Goal: Information Seeking & Learning: Check status

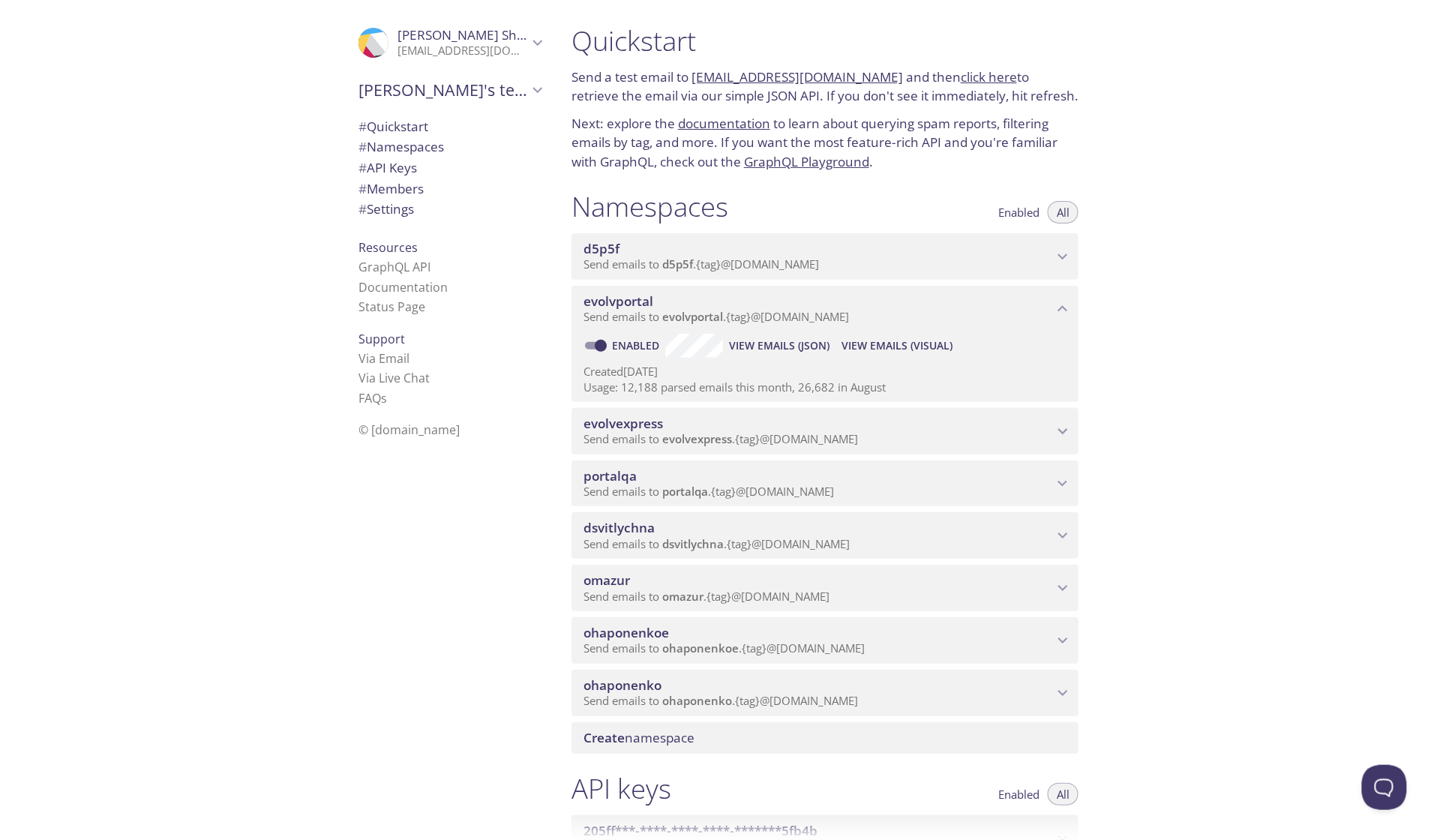
scroll to position [1027, 0]
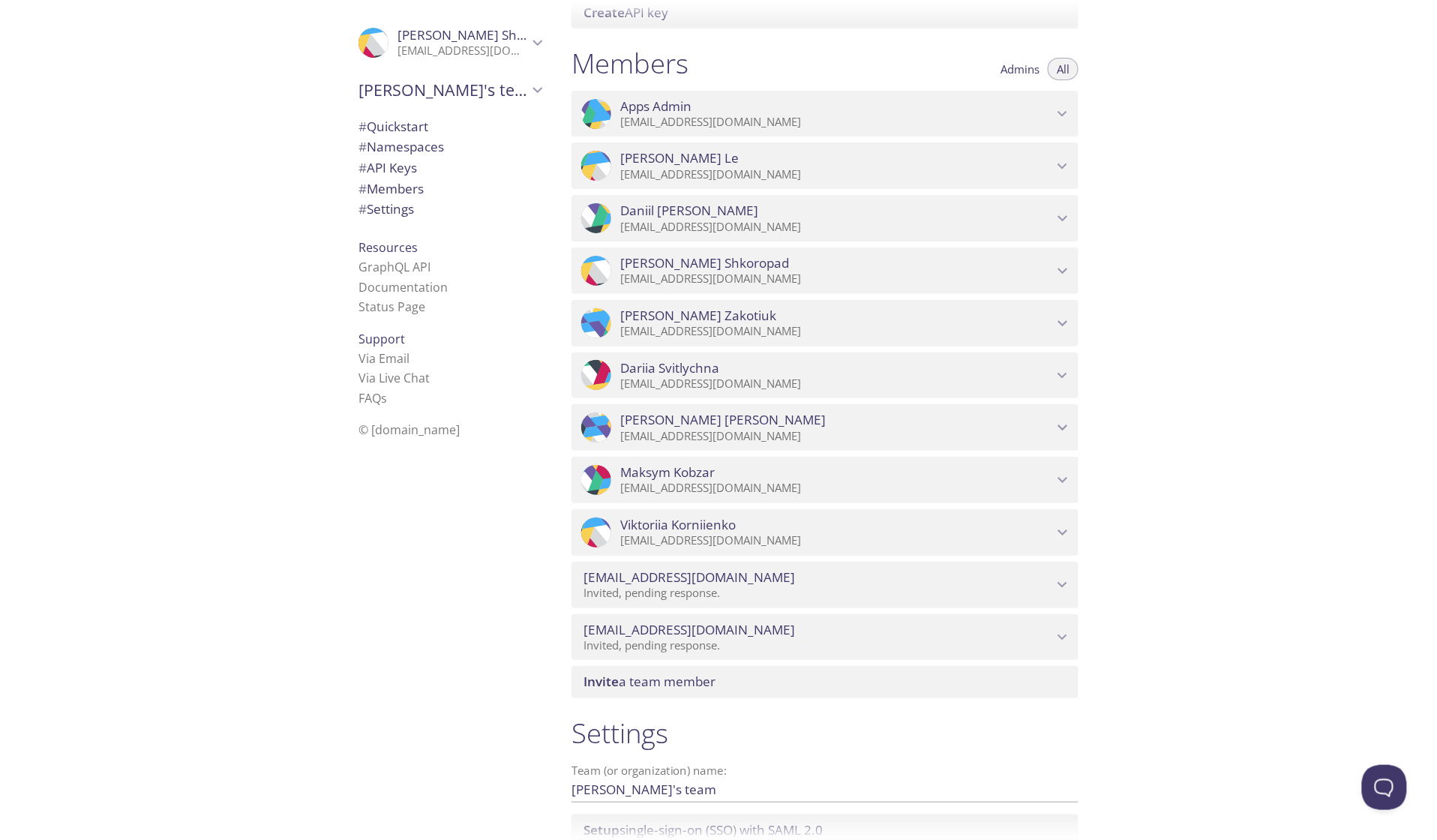
click at [204, 135] on div ".cls-1 { fill: #6d5ca8; } .cls-2 { fill: #3fc191; } .cls-3 { fill: #3b4752; } .…" at bounding box center [280, 420] width 560 height 840
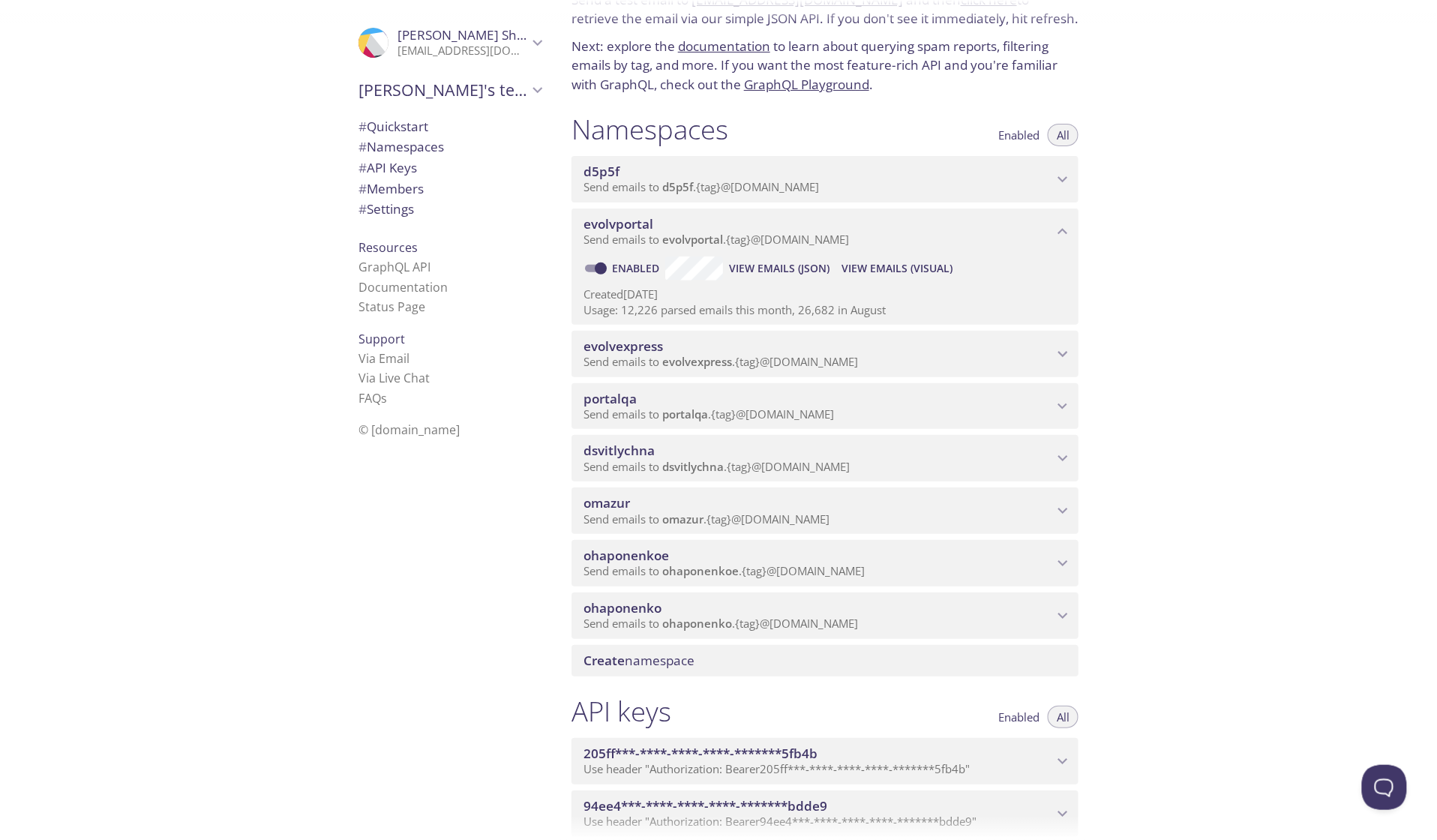
scroll to position [0, 0]
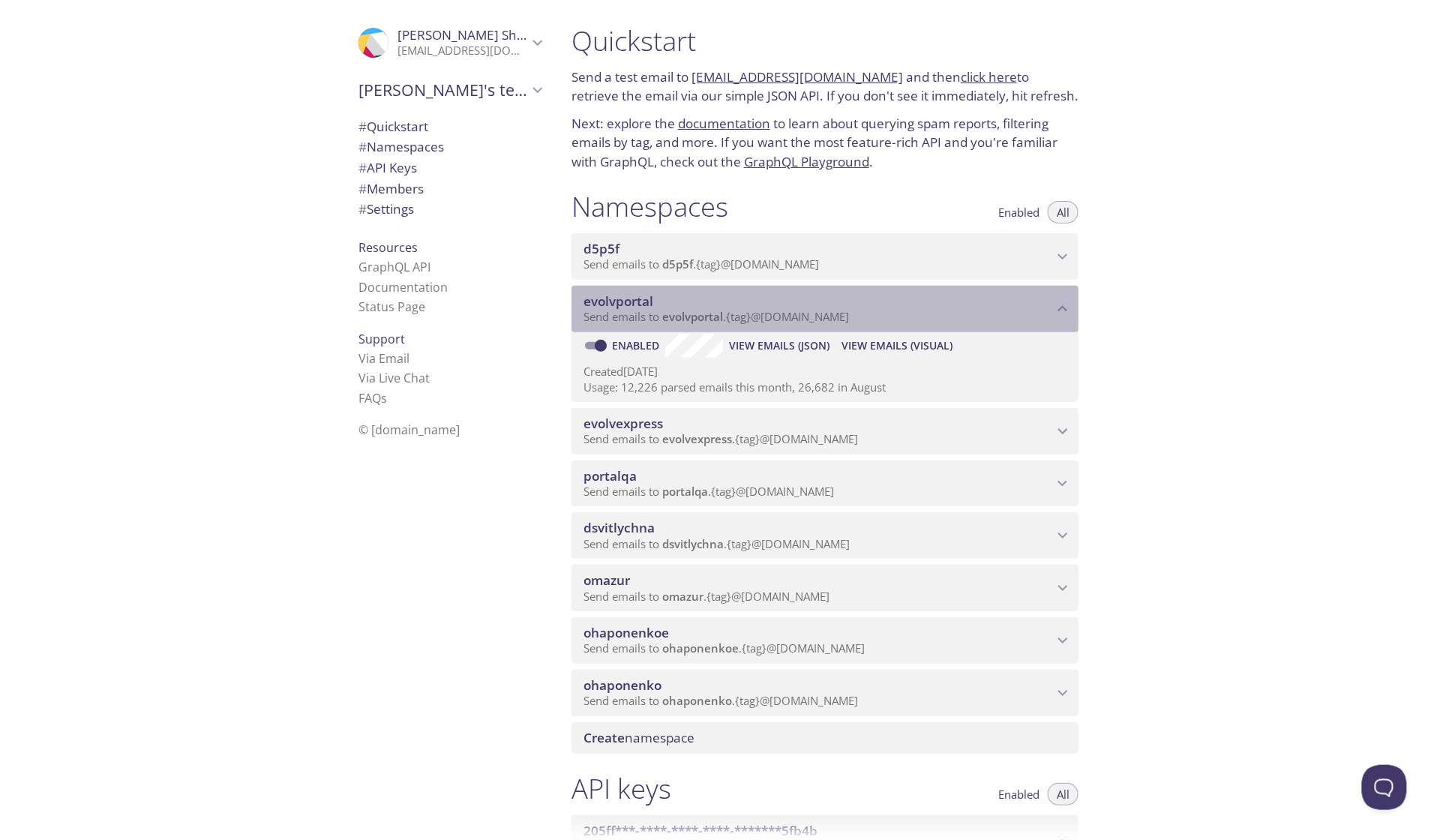
drag, startPoint x: 663, startPoint y: 322, endPoint x: 579, endPoint y: 323, distance: 84.0
click at [579, 323] on div "evolvportal Send emails to evolvportal . {tag} @[DOMAIN_NAME]" at bounding box center [825, 309] width 507 height 47
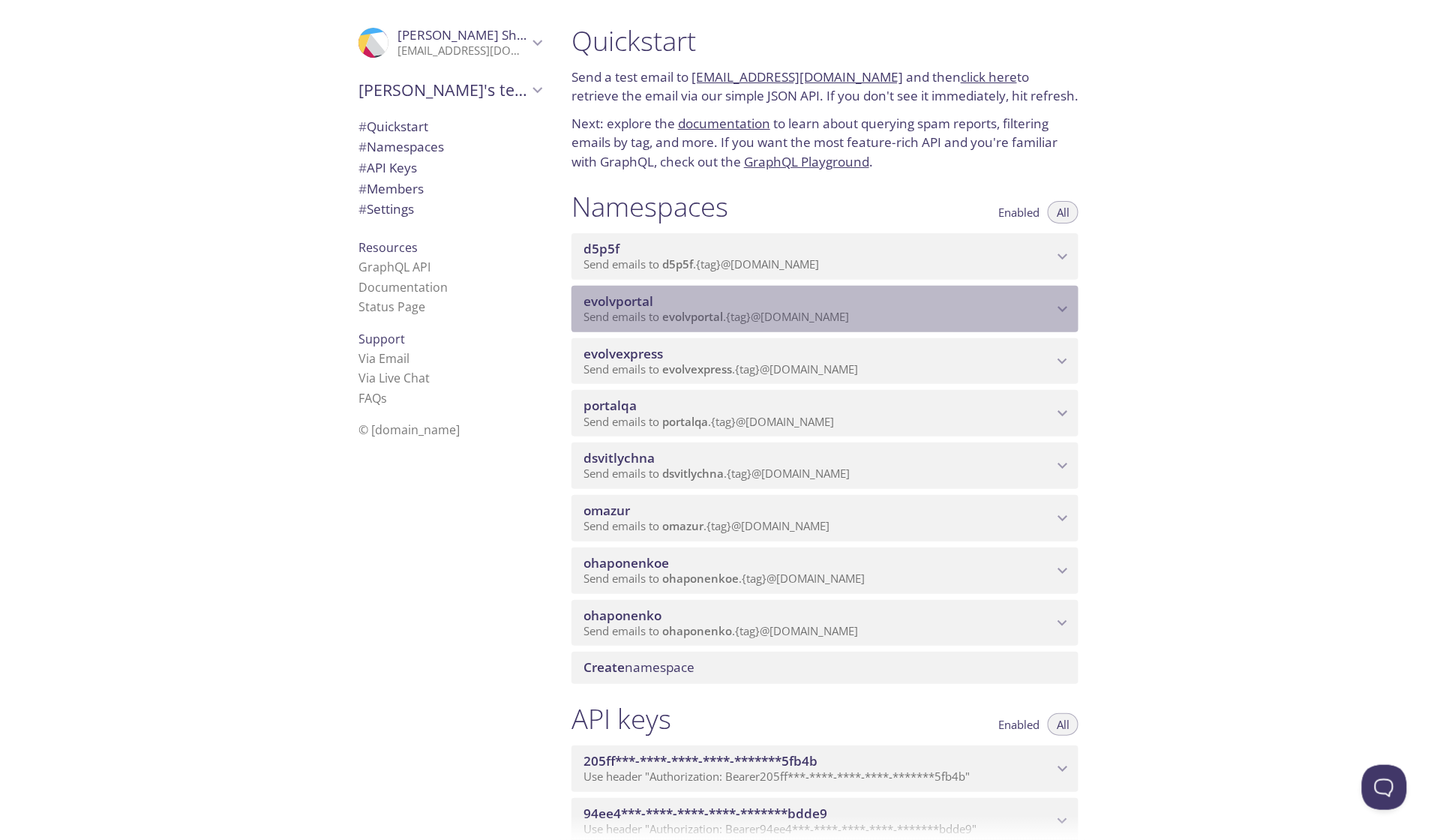
click at [804, 309] on span "evolvportal" at bounding box center [818, 301] width 469 height 16
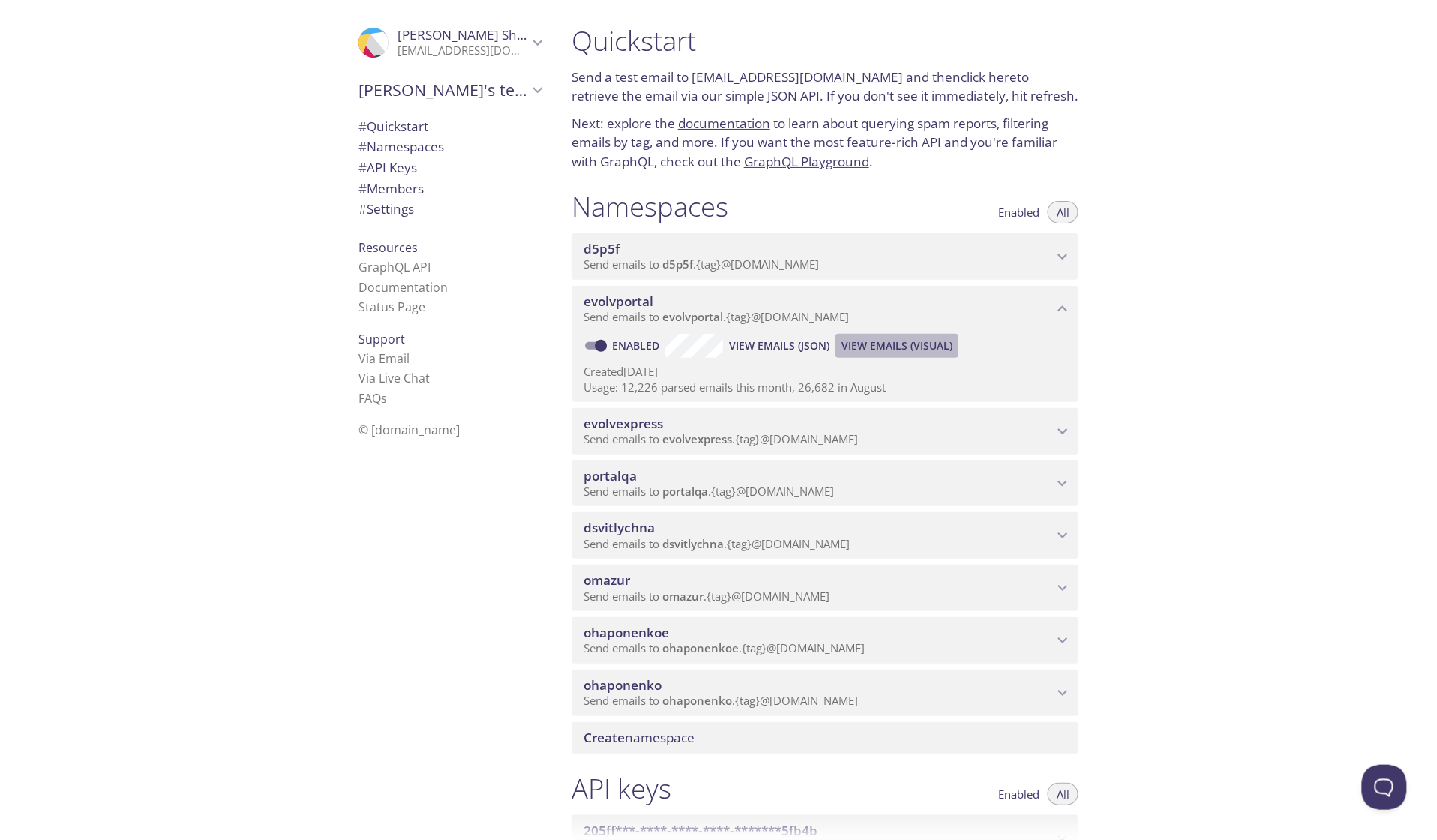
click at [892, 355] on span "View Emails (Visual)" at bounding box center [897, 345] width 111 height 18
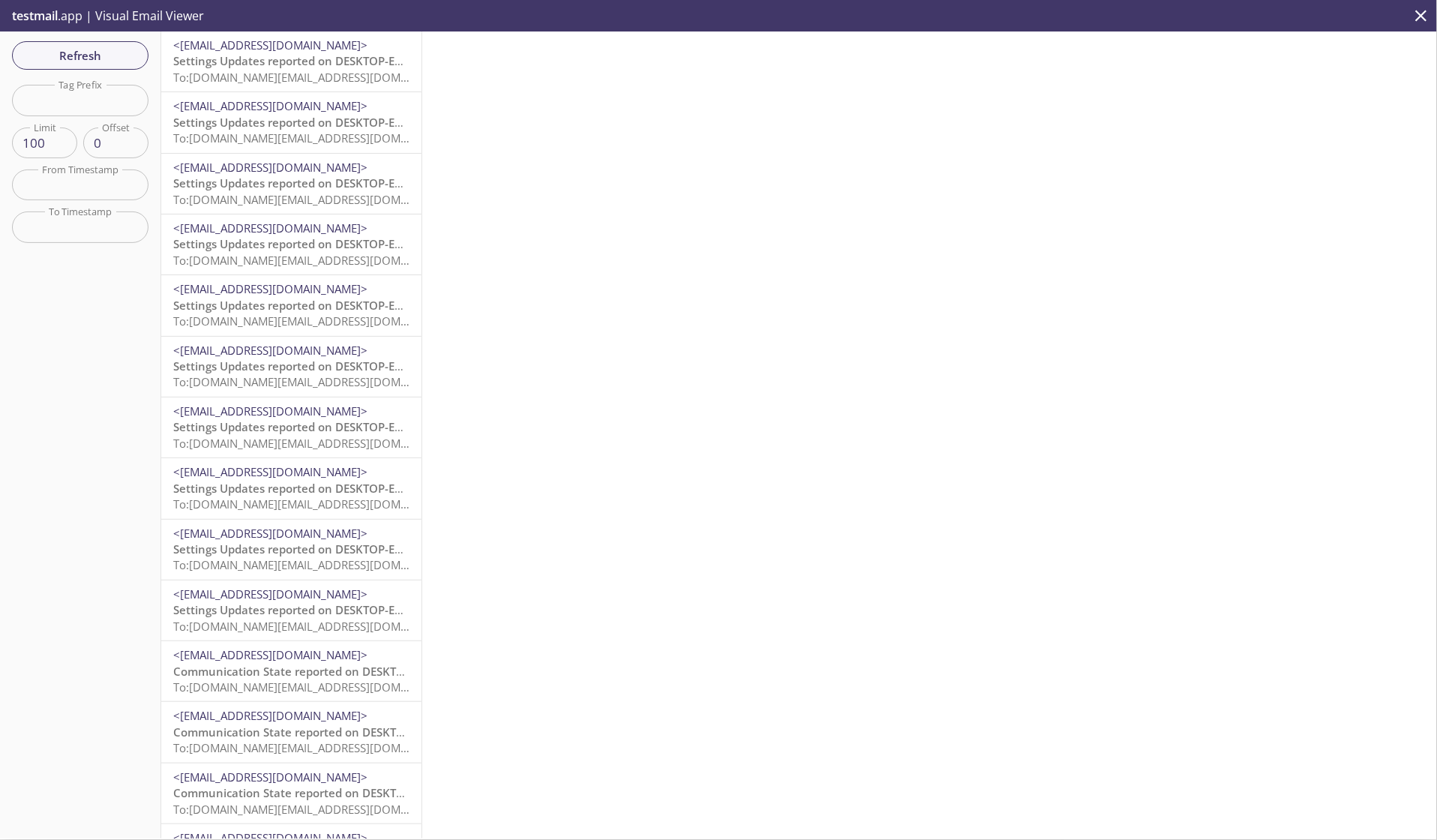
click at [365, 74] on span "To: evolvportal.auto_customer_basic_totp_user@inbox.testmail.app" at bounding box center [316, 78] width 285 height 15
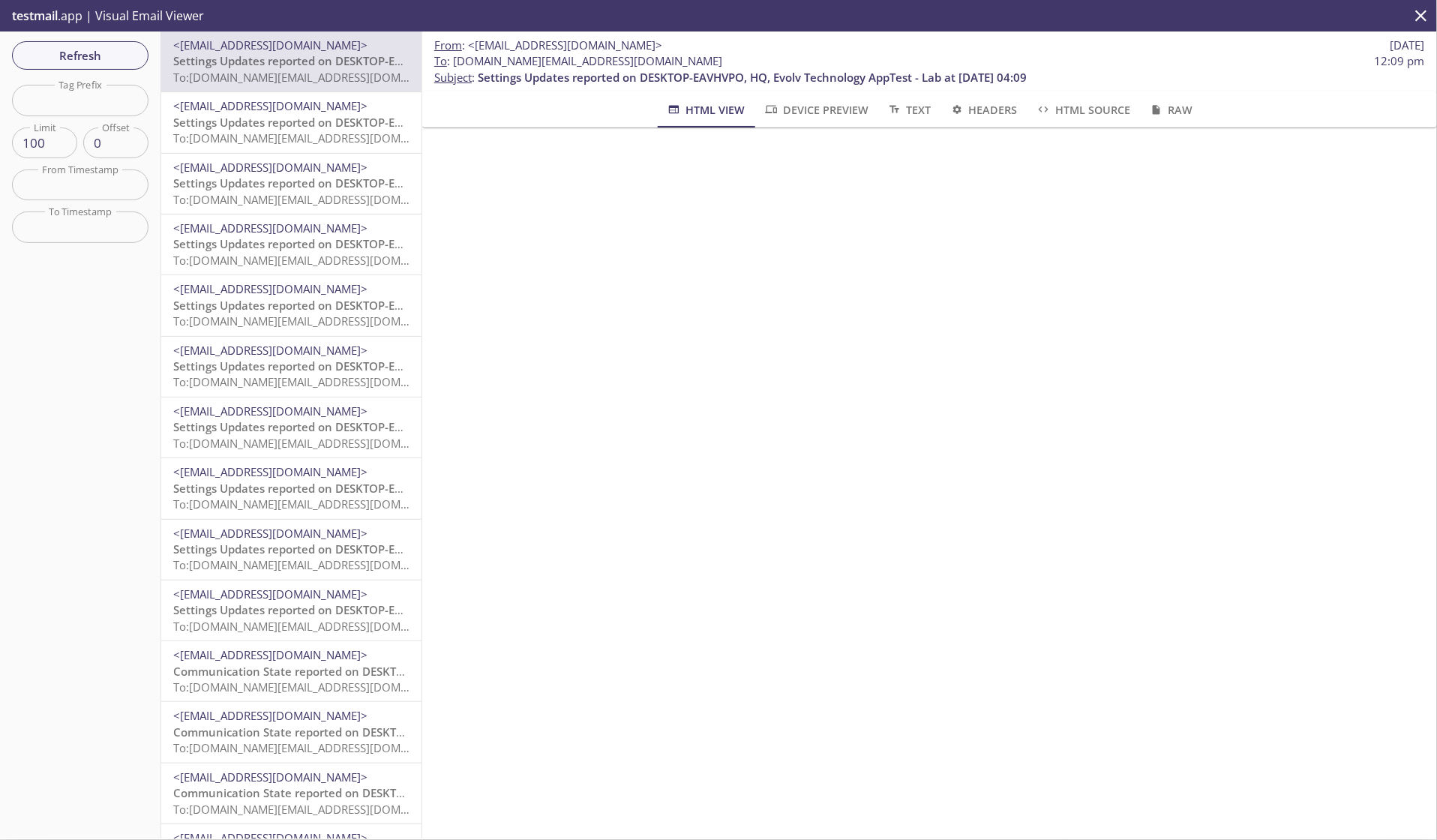
click at [346, 117] on span "Settings Updates reported on DESKTOP-EAVHVPO, HQ, Evolv Technology AppTest - La…" at bounding box center [448, 122] width 549 height 15
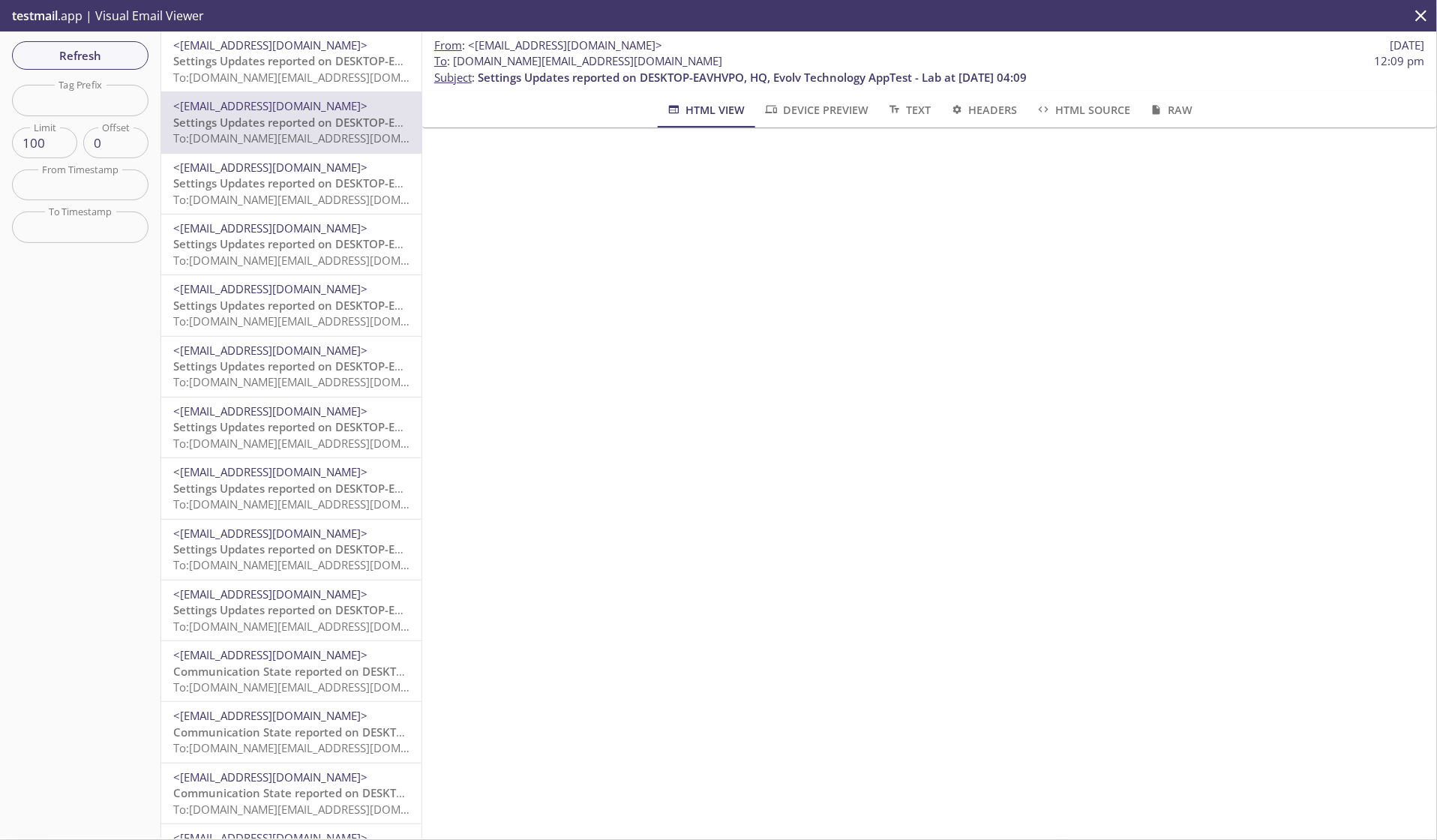
click at [835, 108] on span "Device Preview" at bounding box center [816, 110] width 105 height 18
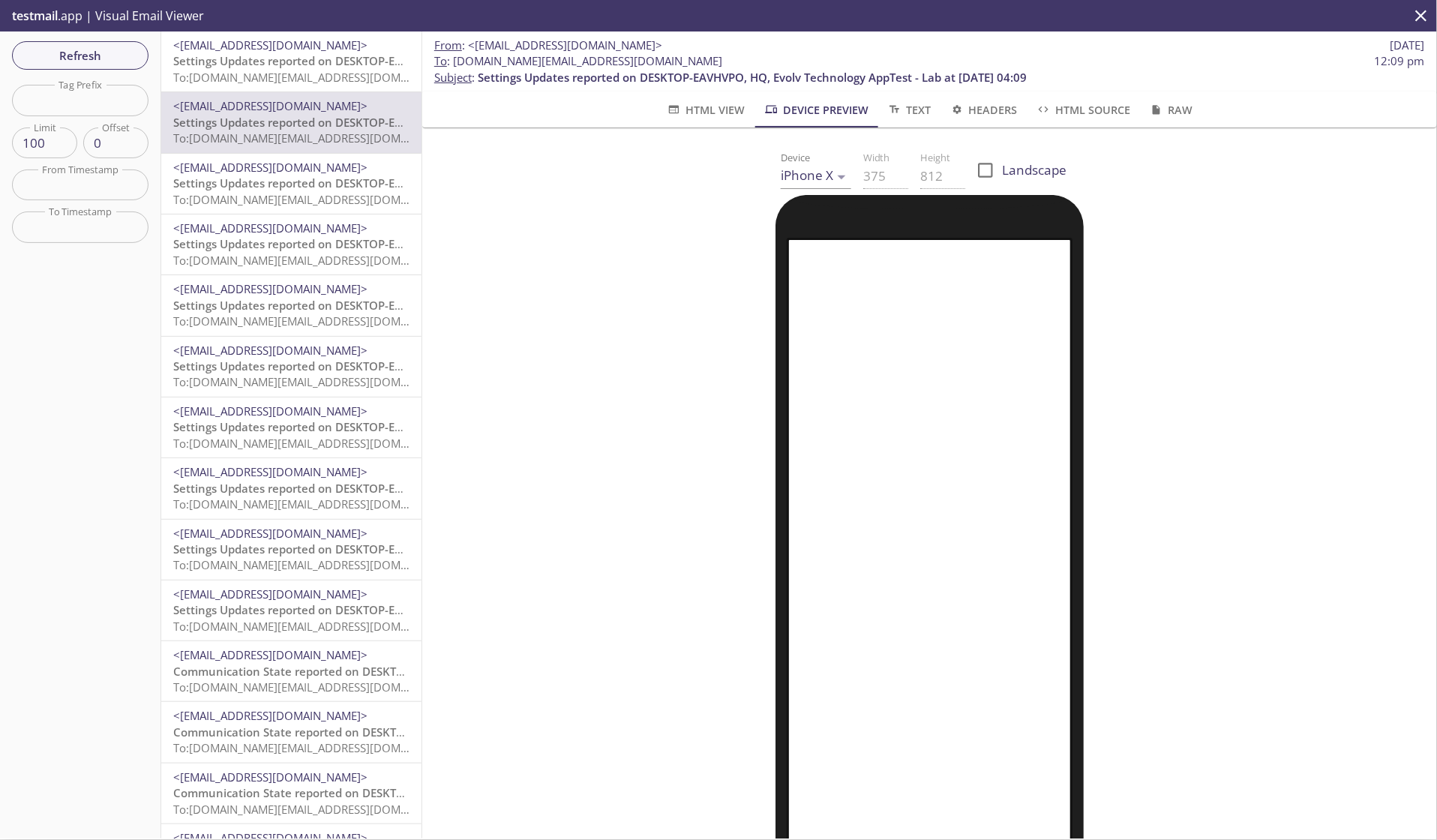
click at [913, 111] on span "Text" at bounding box center [909, 110] width 45 height 18
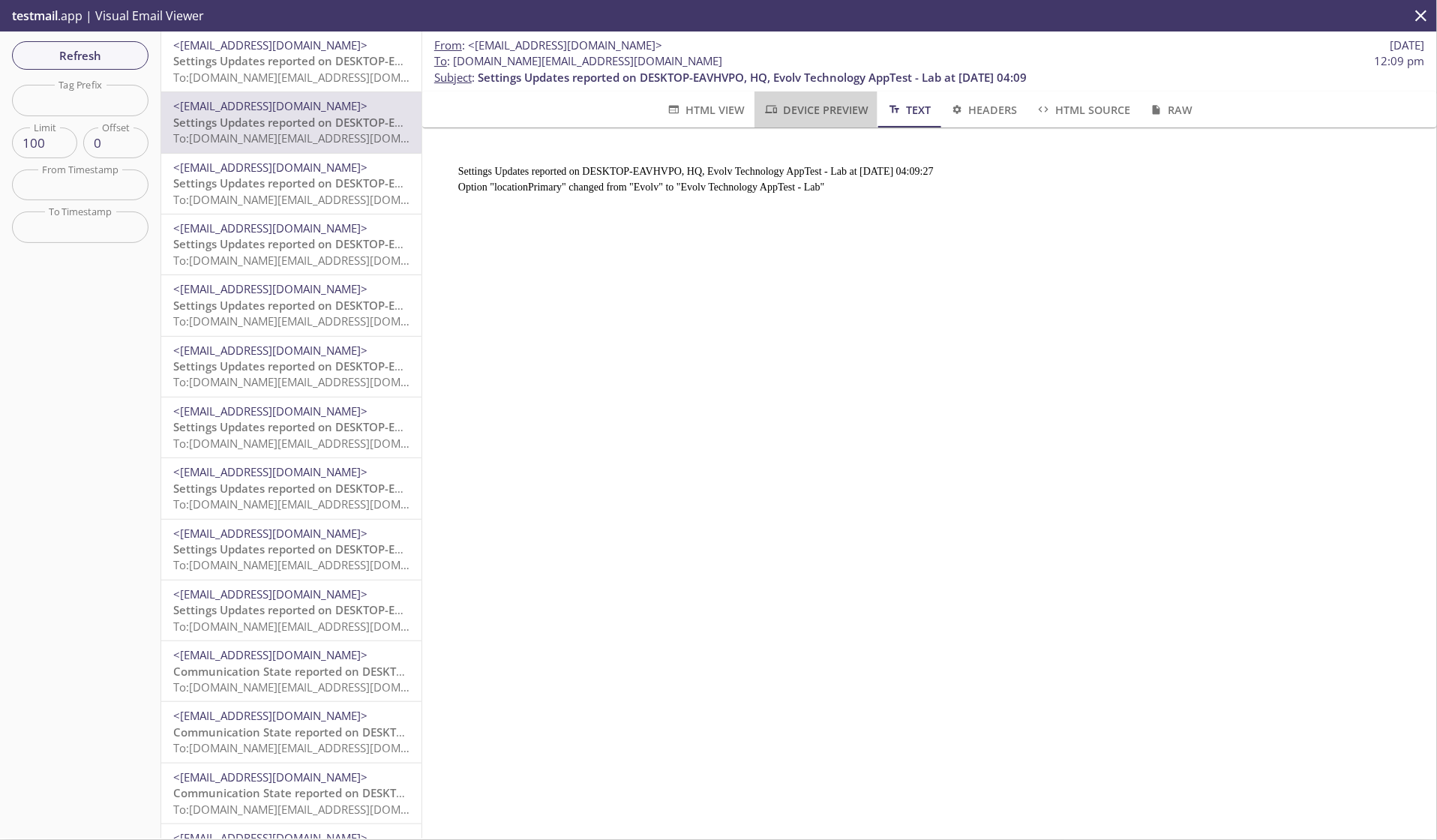
click at [839, 114] on span "Device Preview" at bounding box center [816, 110] width 105 height 18
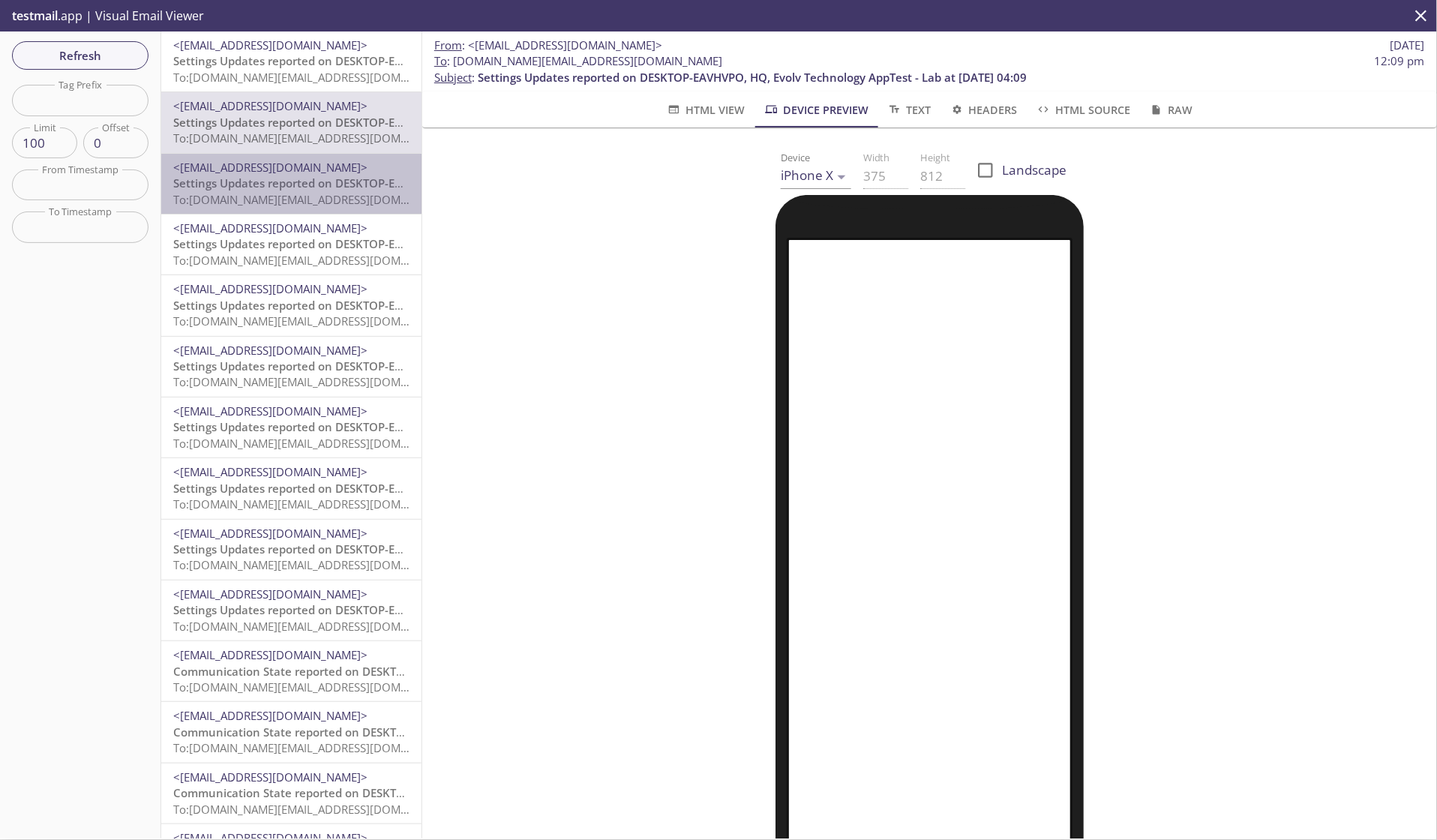
click at [201, 184] on span "Settings Updates reported on DESKTOP-EAVHVPO, HQ, Evolv Technology AppTest - La…" at bounding box center [448, 184] width 549 height 15
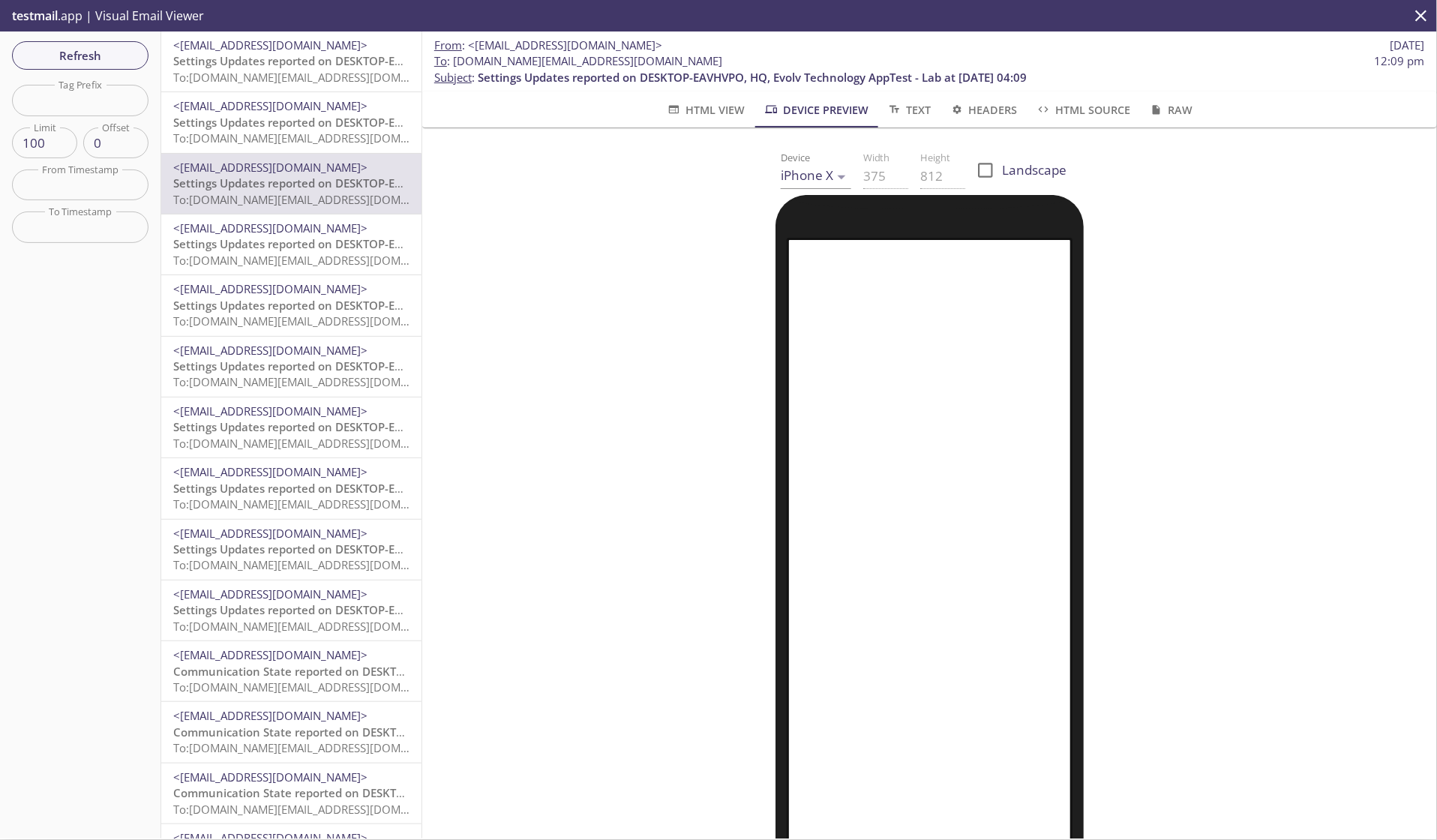
click at [271, 302] on span "Settings Updates reported on DESKTOP-EAVHVPO, HQ, Evolv Technology AppTest - La…" at bounding box center [448, 306] width 549 height 15
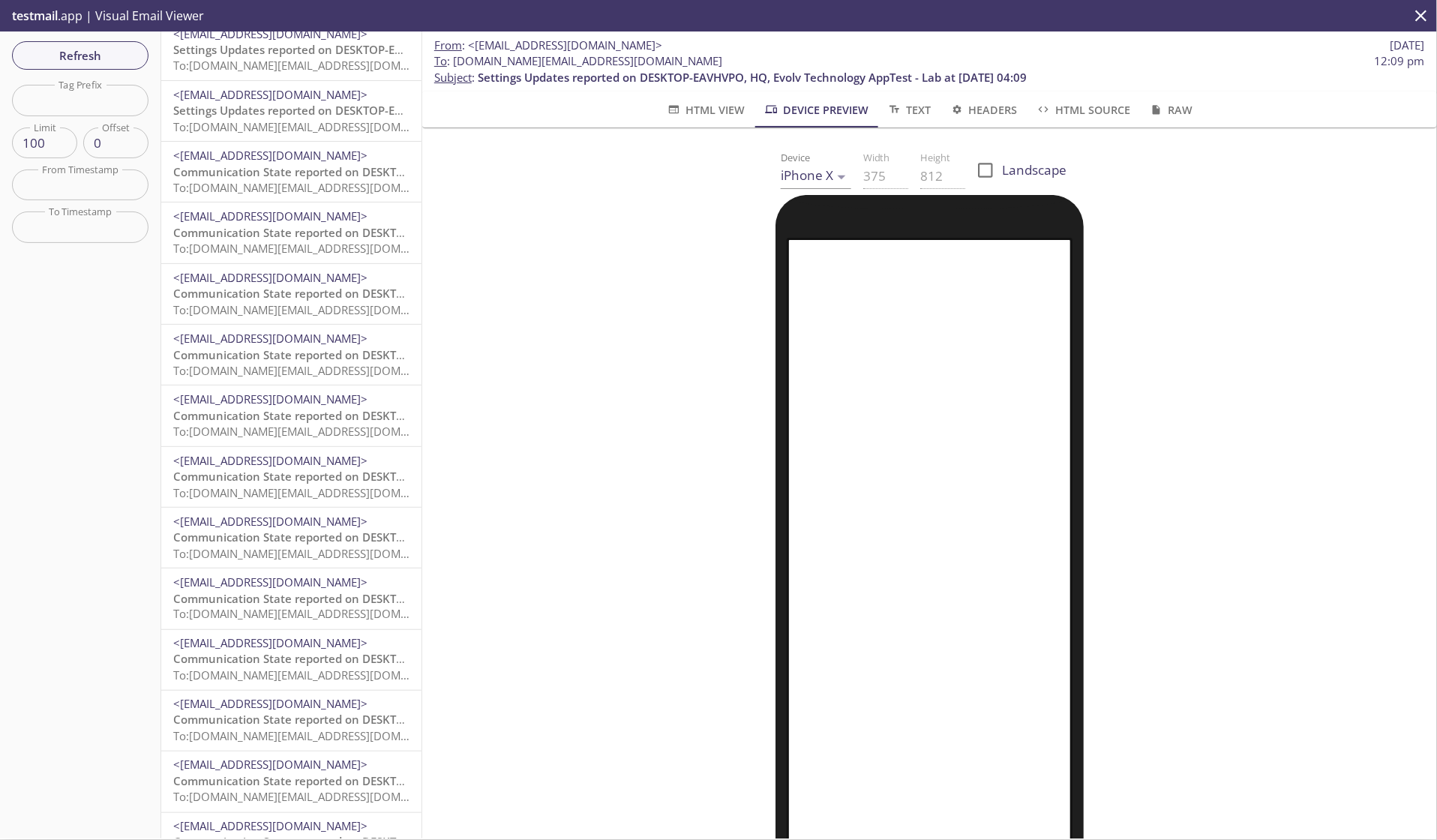
scroll to position [504, 0]
click at [281, 468] on span "Communication State reported on DESKTOP-EAVHVPO, HQ, Evolv Technology AppTest -…" at bounding box center [453, 472] width 560 height 15
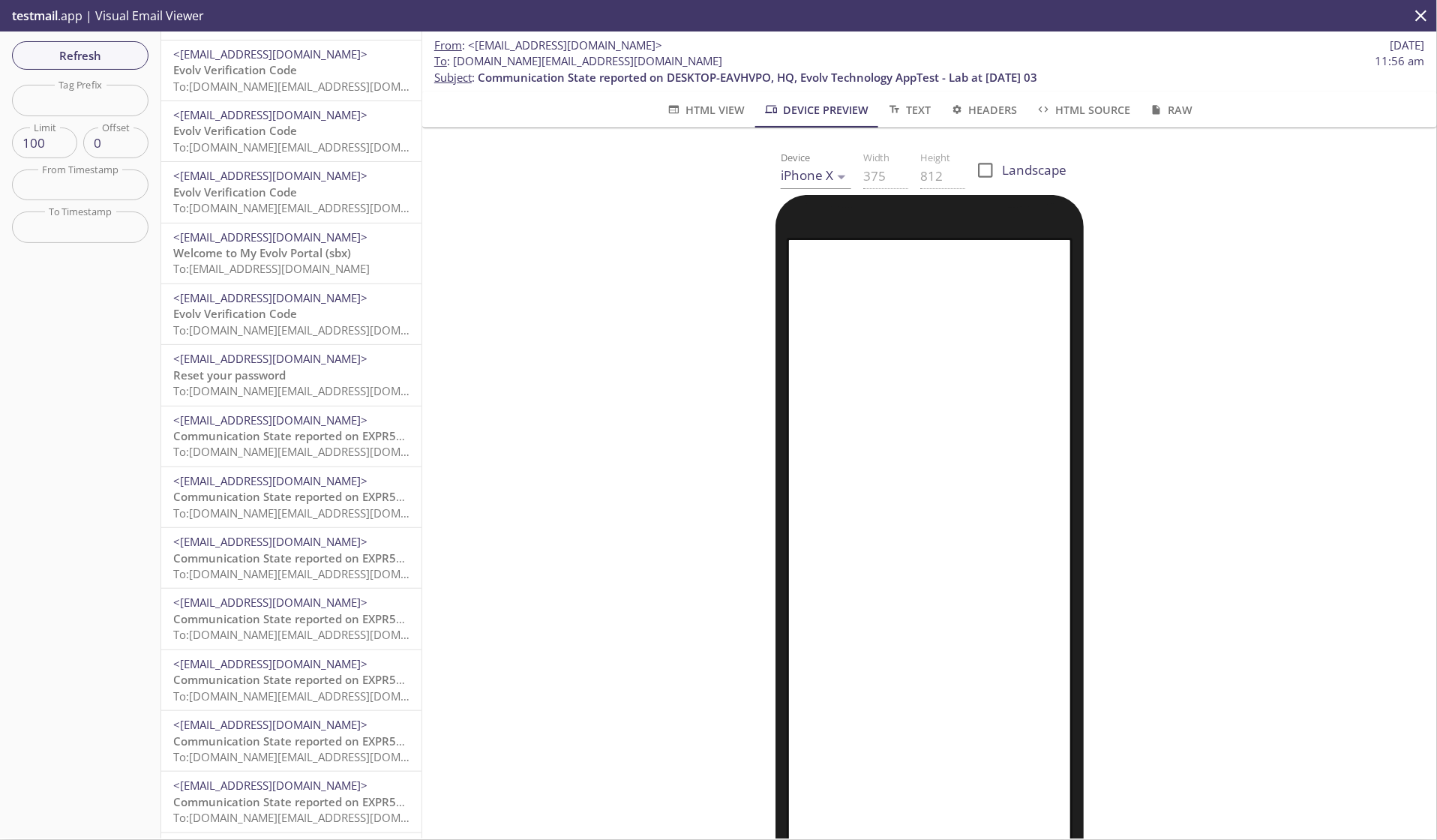
scroll to position [2083, 0]
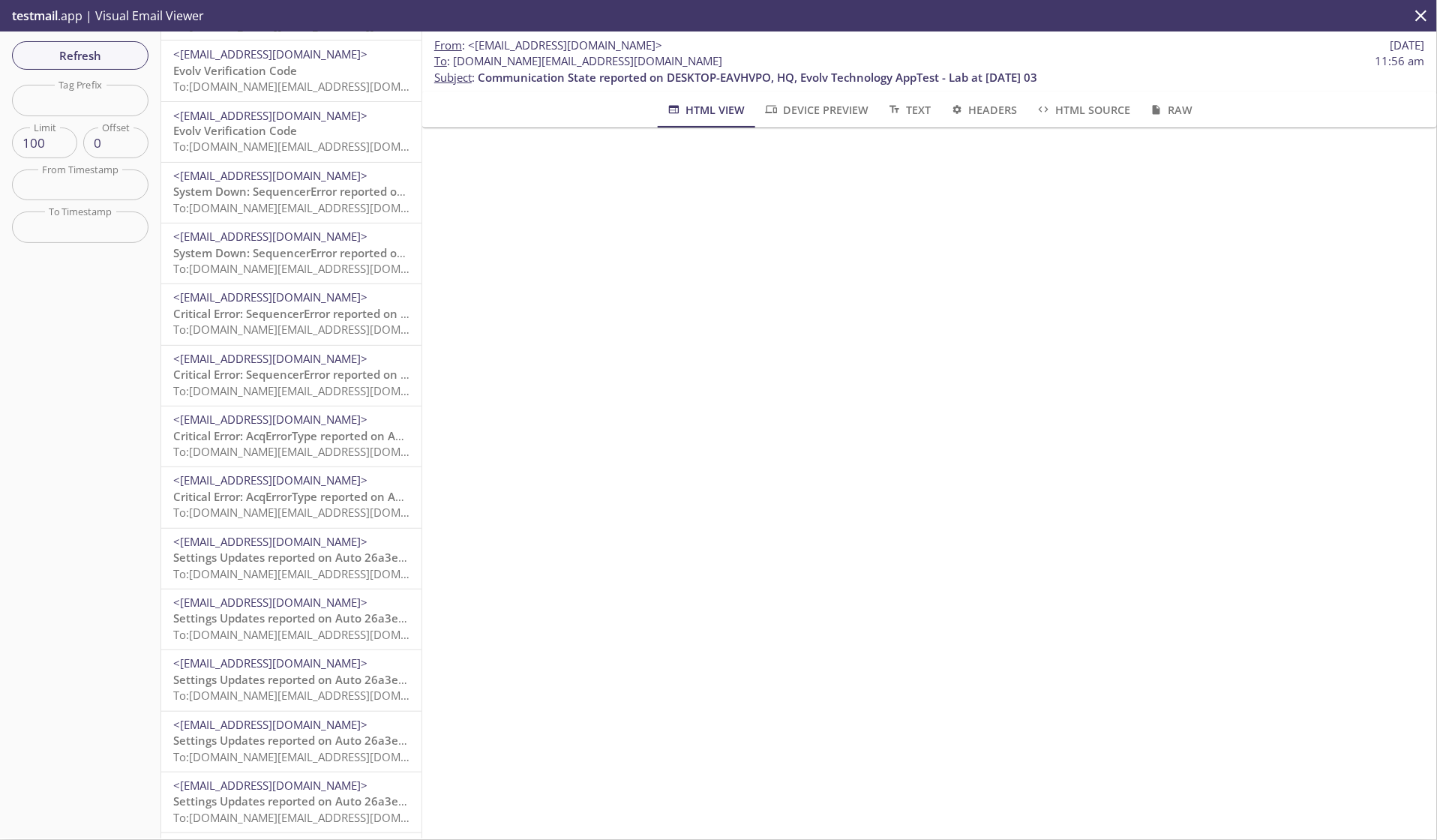
scroll to position [5320, 0]
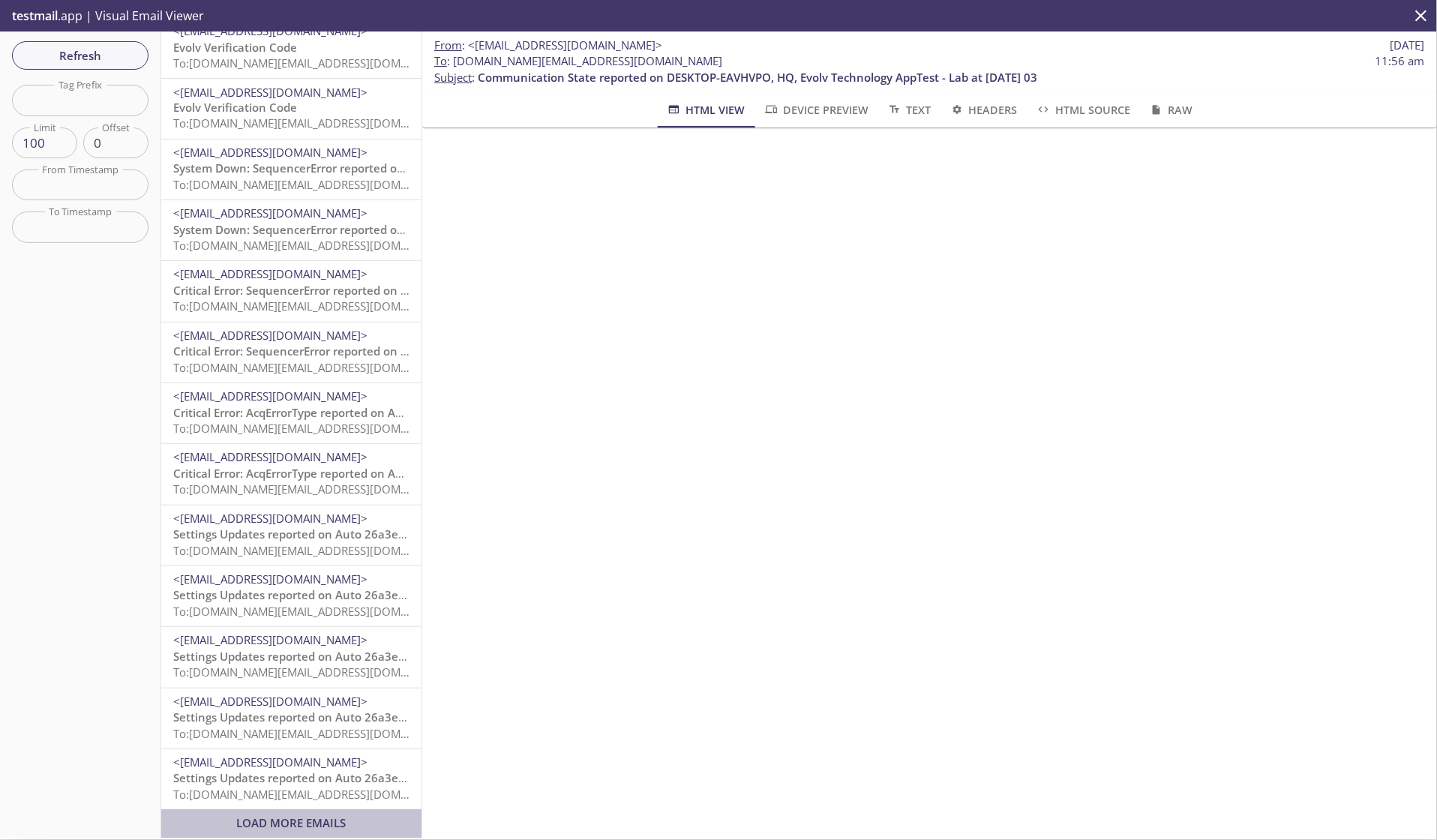
click at [280, 823] on span "Load More Emails" at bounding box center [292, 824] width 110 height 15
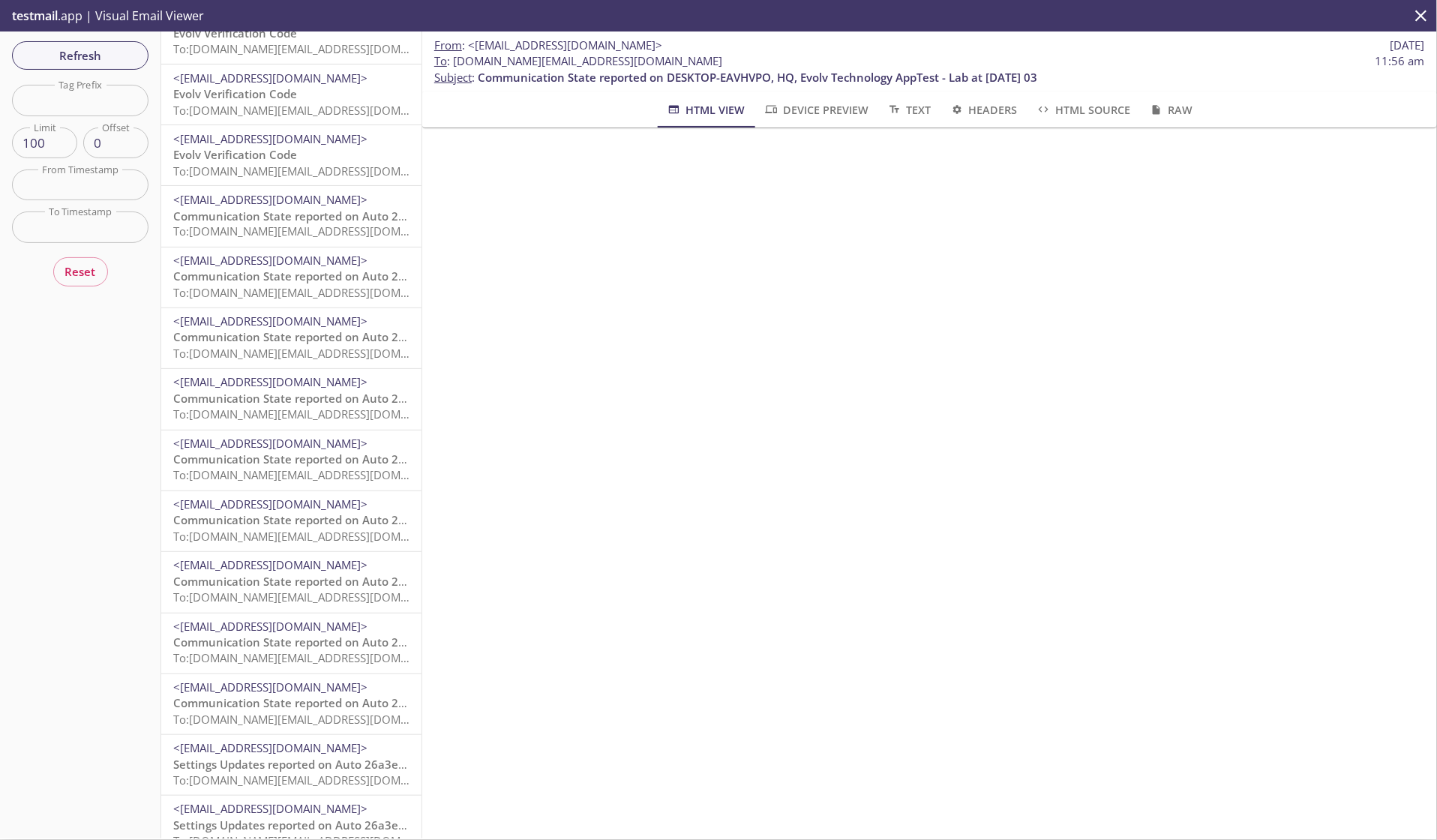
scroll to position [844, 0]
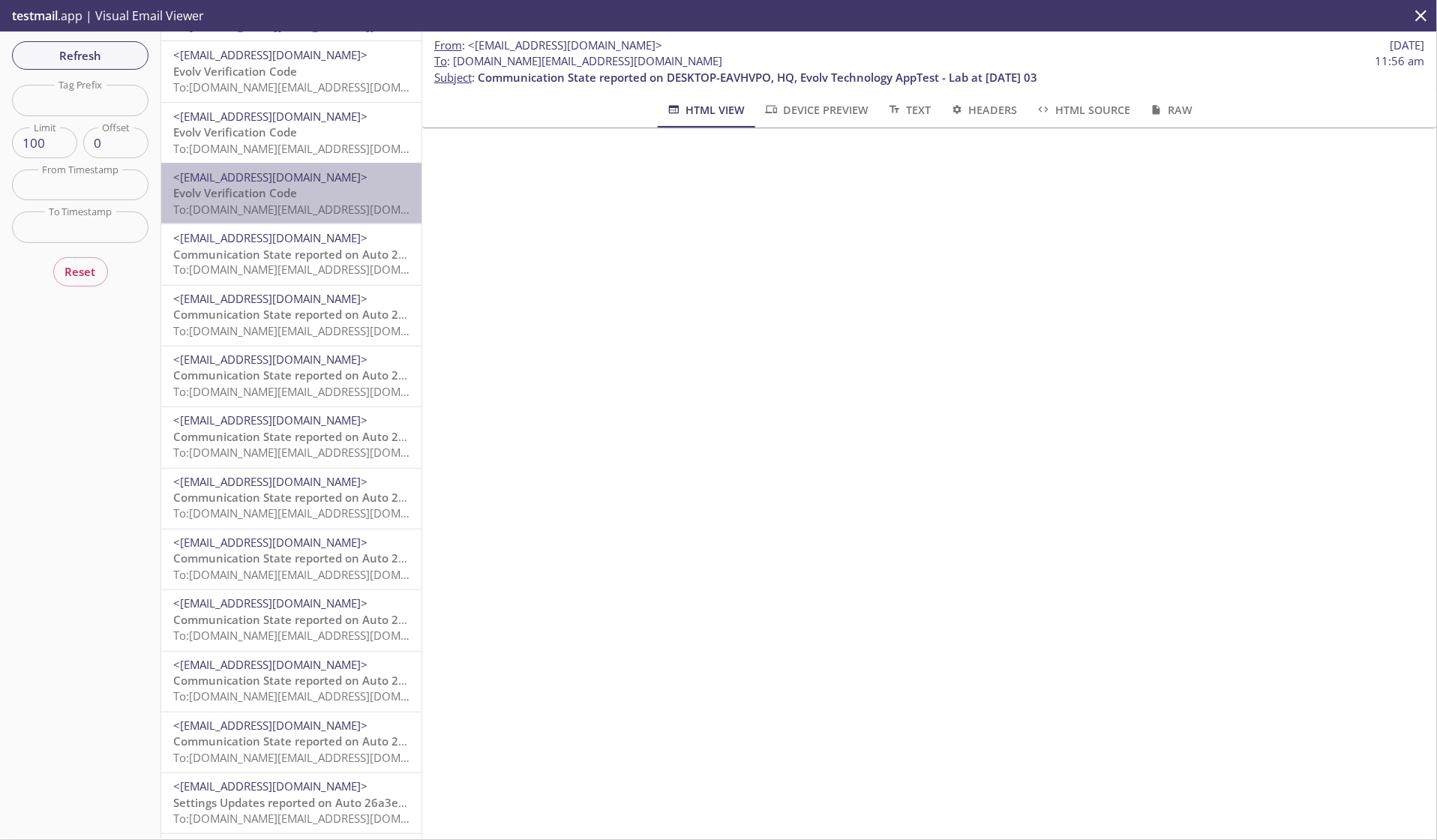
click at [296, 195] on span "Evolv Verification Code" at bounding box center [235, 193] width 124 height 15
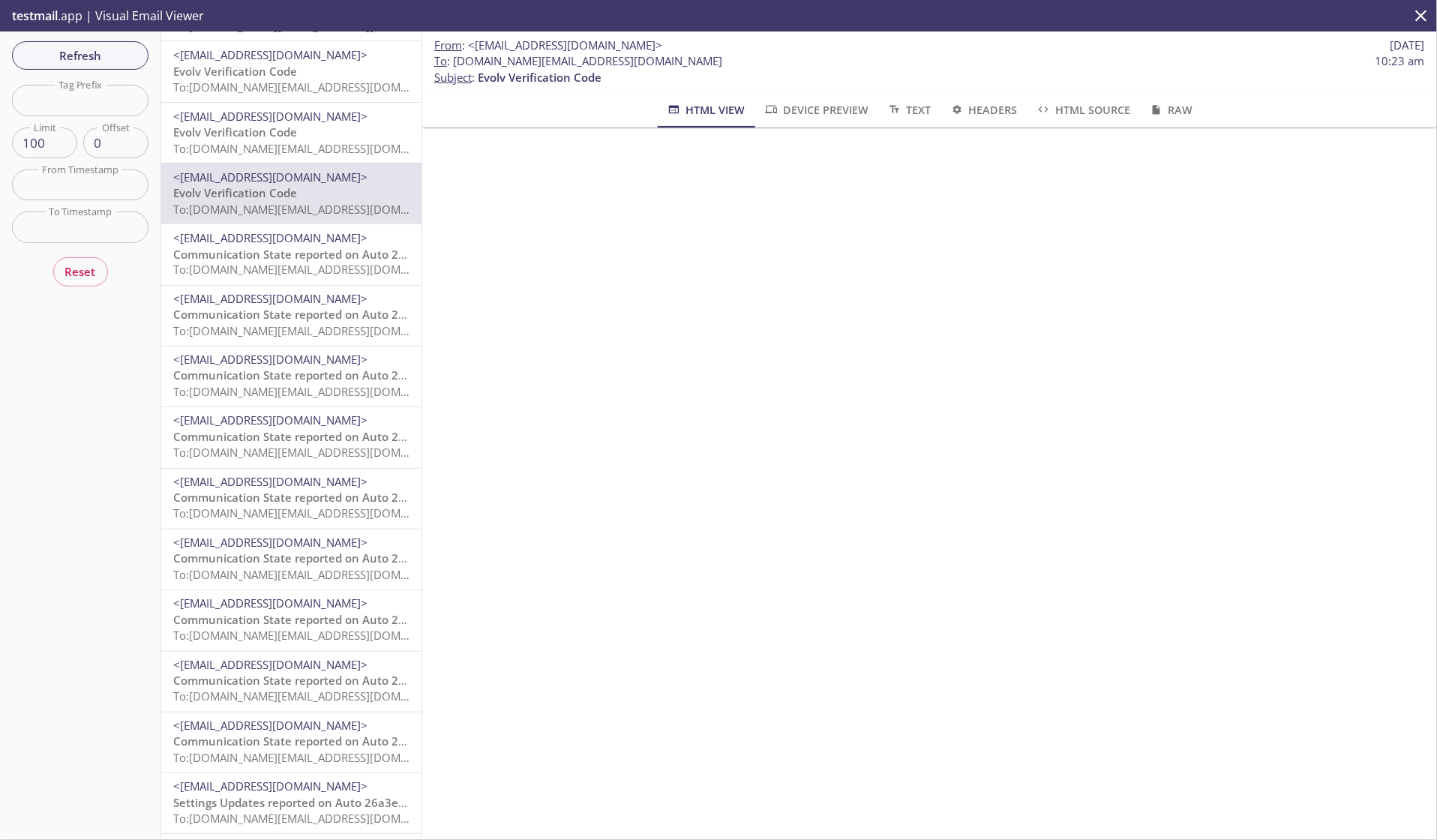
drag, startPoint x: 748, startPoint y: 63, endPoint x: 453, endPoint y: 66, distance: 295.0
click at [453, 66] on span "To : [DOMAIN_NAME][EMAIL_ADDRESS][DOMAIN_NAME] 10:23 am" at bounding box center [929, 61] width 991 height 16
click at [800, 110] on span "Device Preview" at bounding box center [816, 110] width 105 height 18
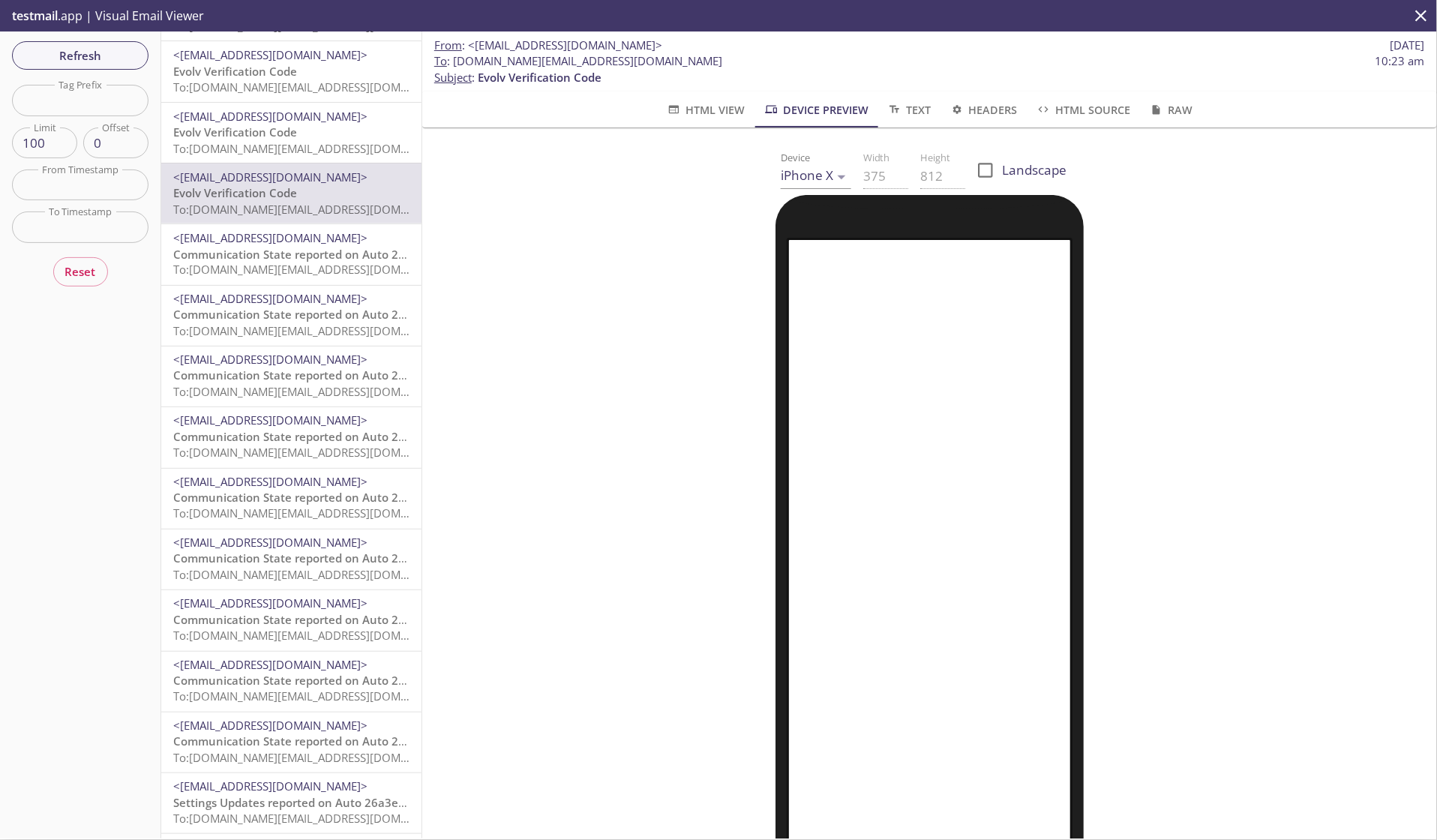
click at [915, 115] on span "Text" at bounding box center [909, 110] width 45 height 18
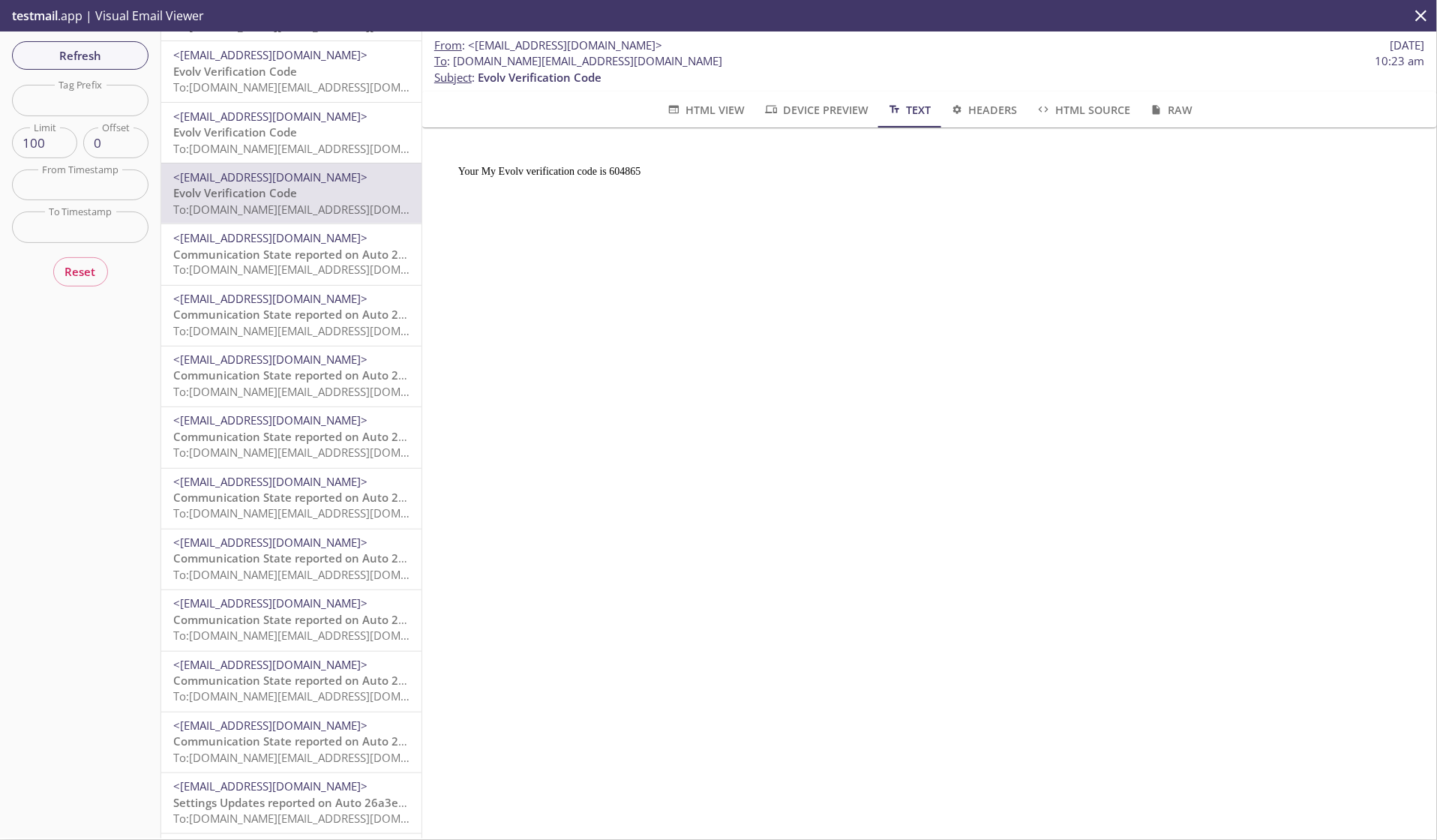
click at [713, 111] on span "HTML View" at bounding box center [705, 110] width 79 height 18
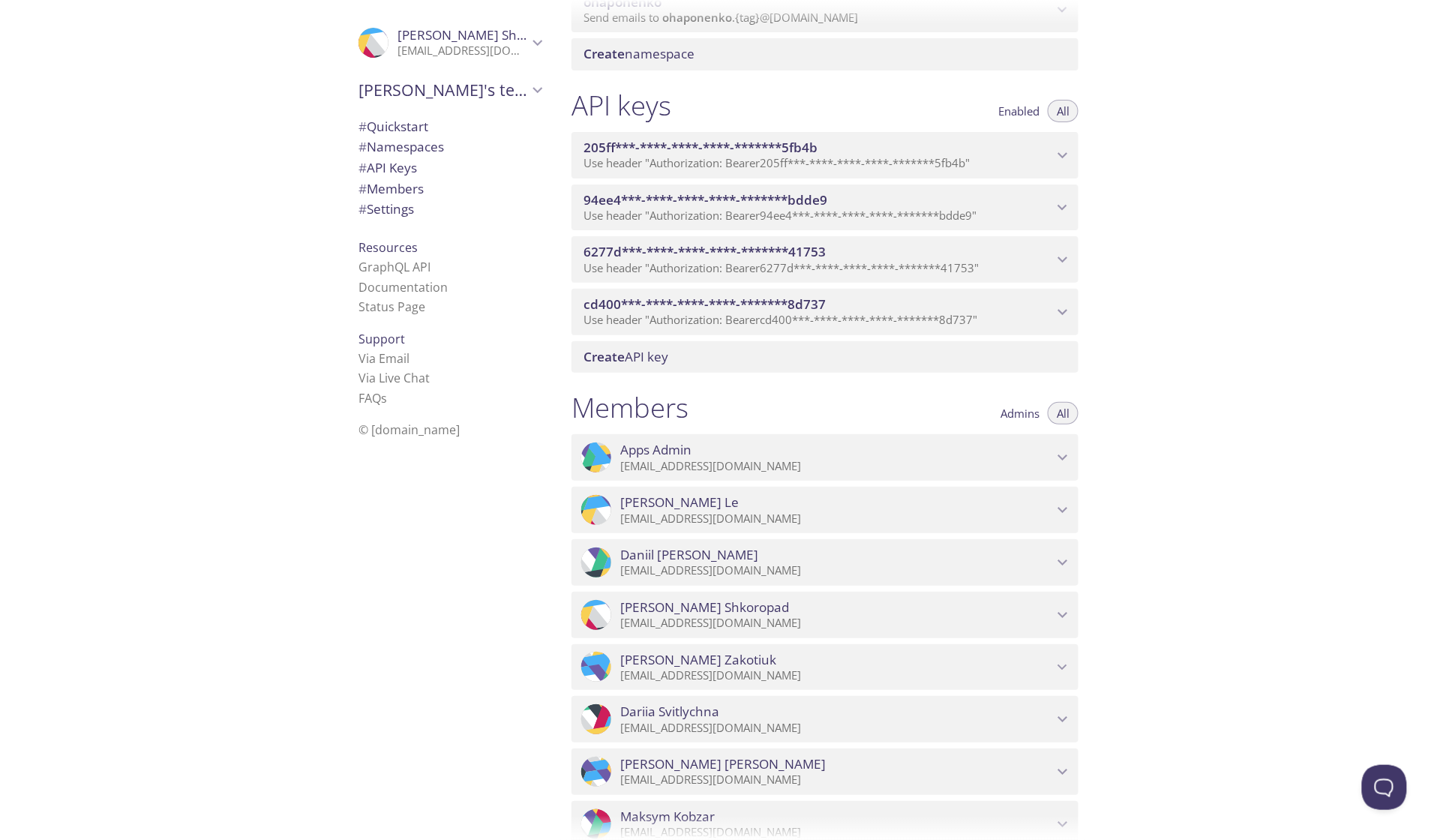
scroll to position [589, 0]
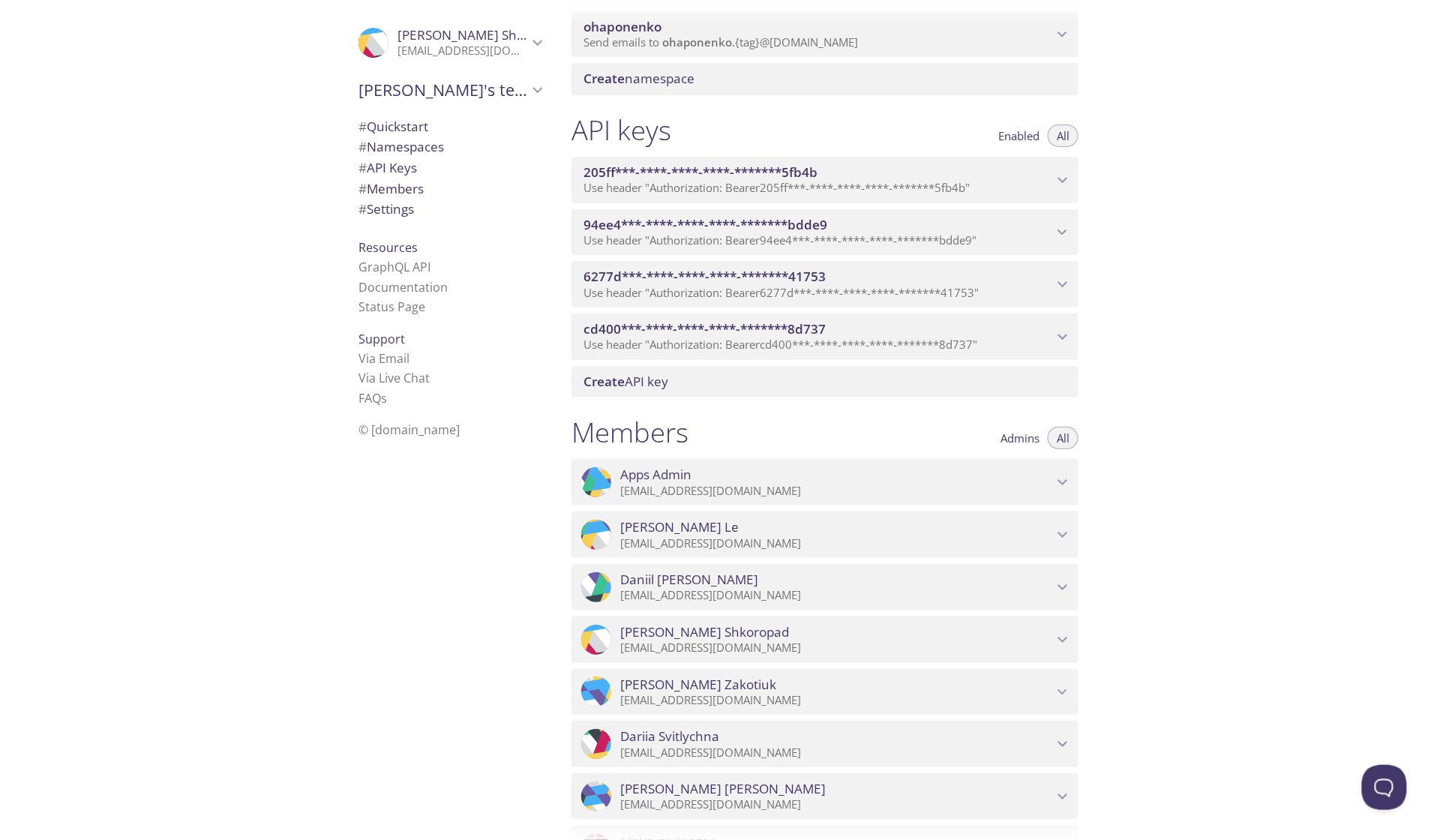
click at [528, 504] on div ".cls-1 { fill: #6d5ca8; } .cls-2 { fill: #3fc191; } .cls-3 { fill: #3b4752; } .…" at bounding box center [447, 420] width 225 height 840
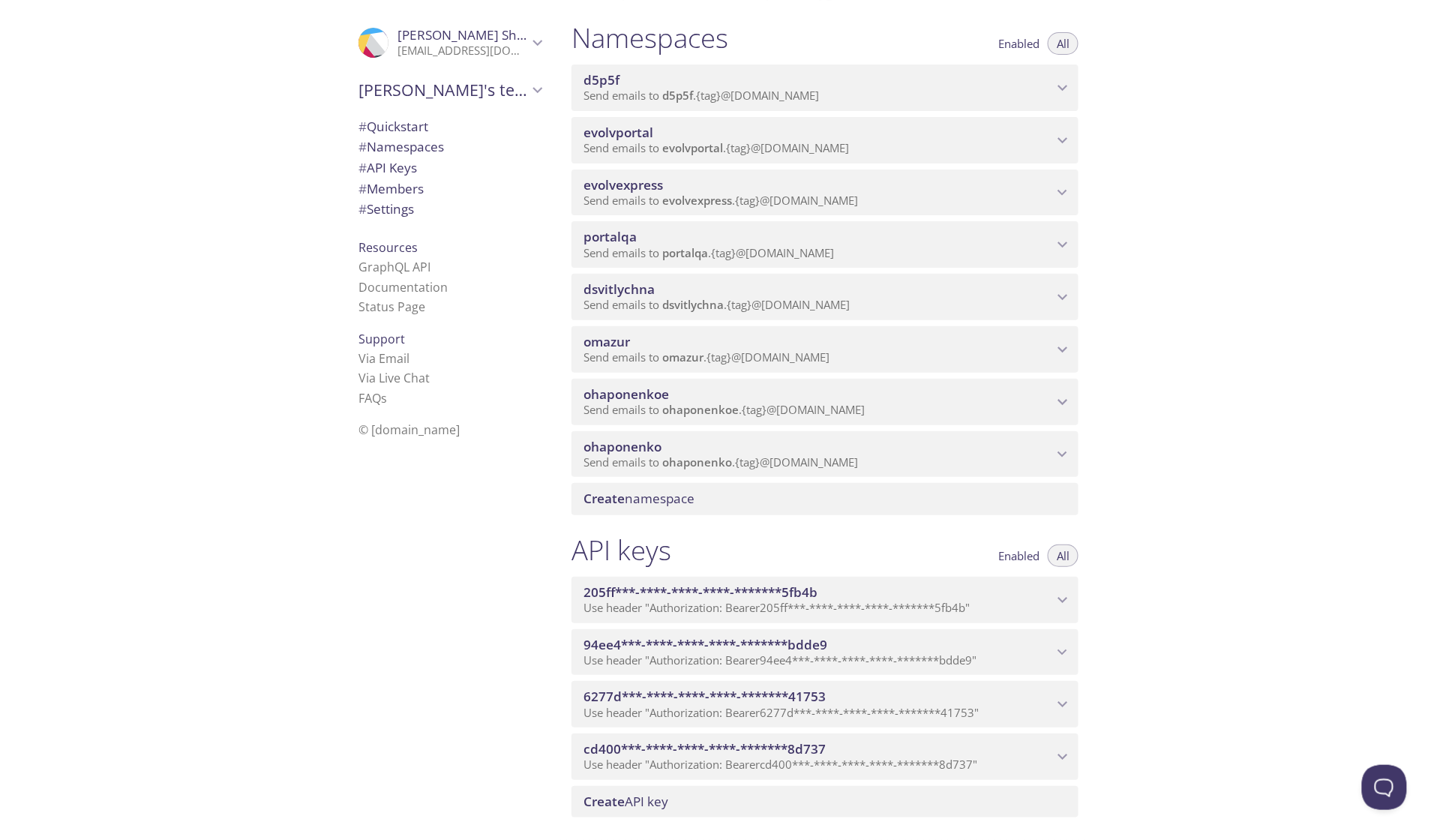
scroll to position [164, 0]
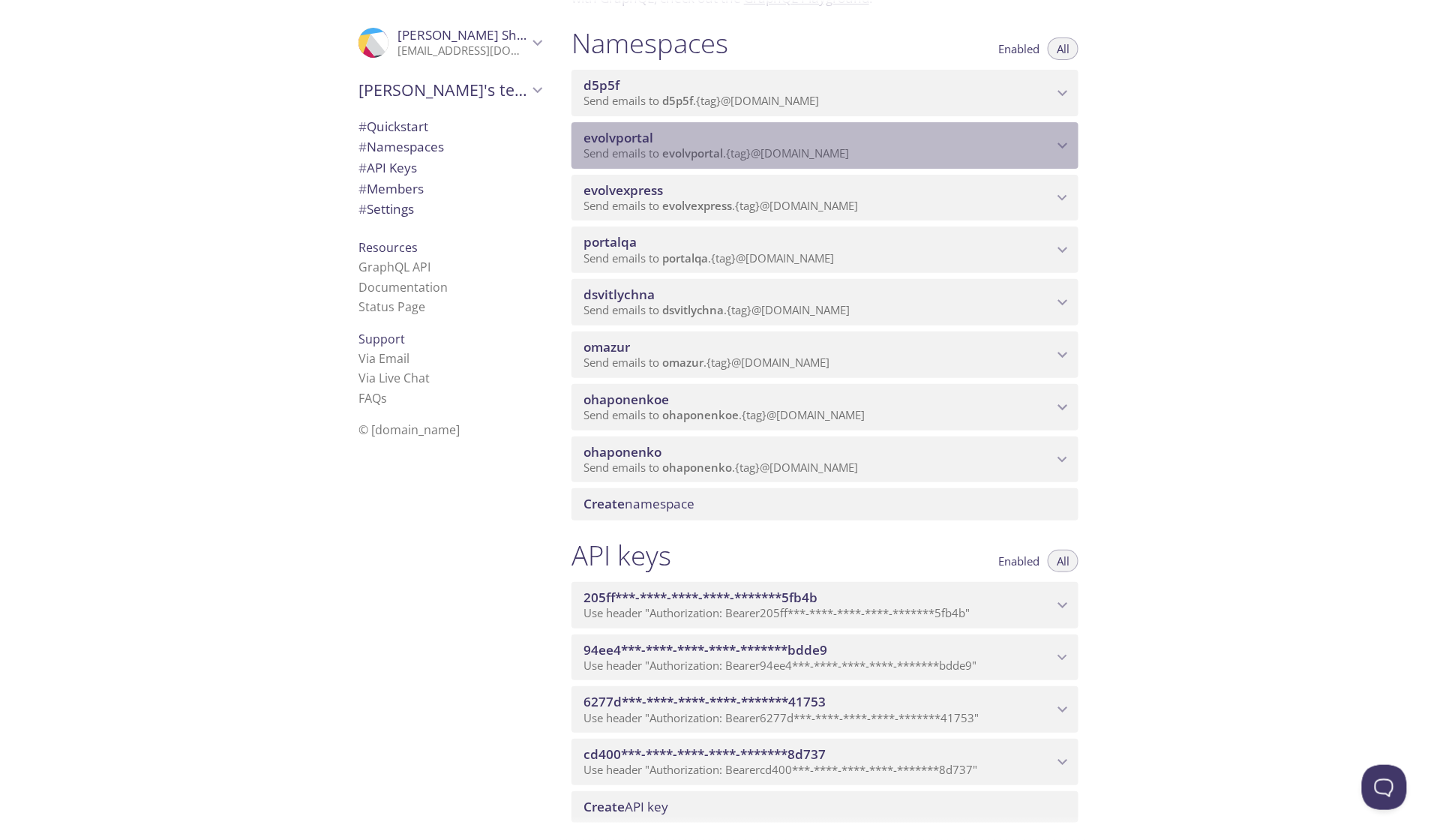
click at [749, 146] on span "evolvportal" at bounding box center [818, 137] width 469 height 16
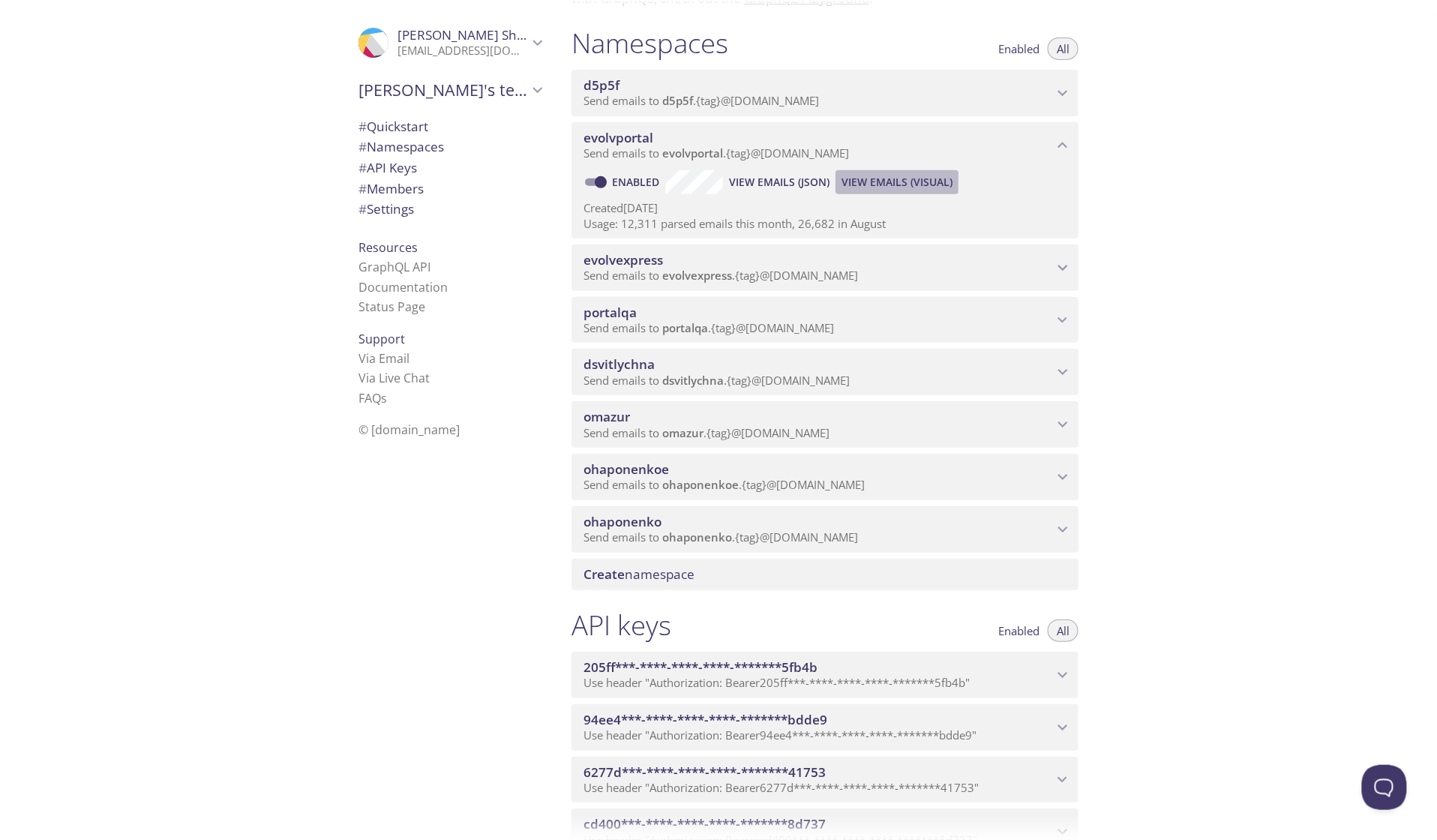
click at [883, 191] on span "View Emails (Visual)" at bounding box center [897, 182] width 111 height 18
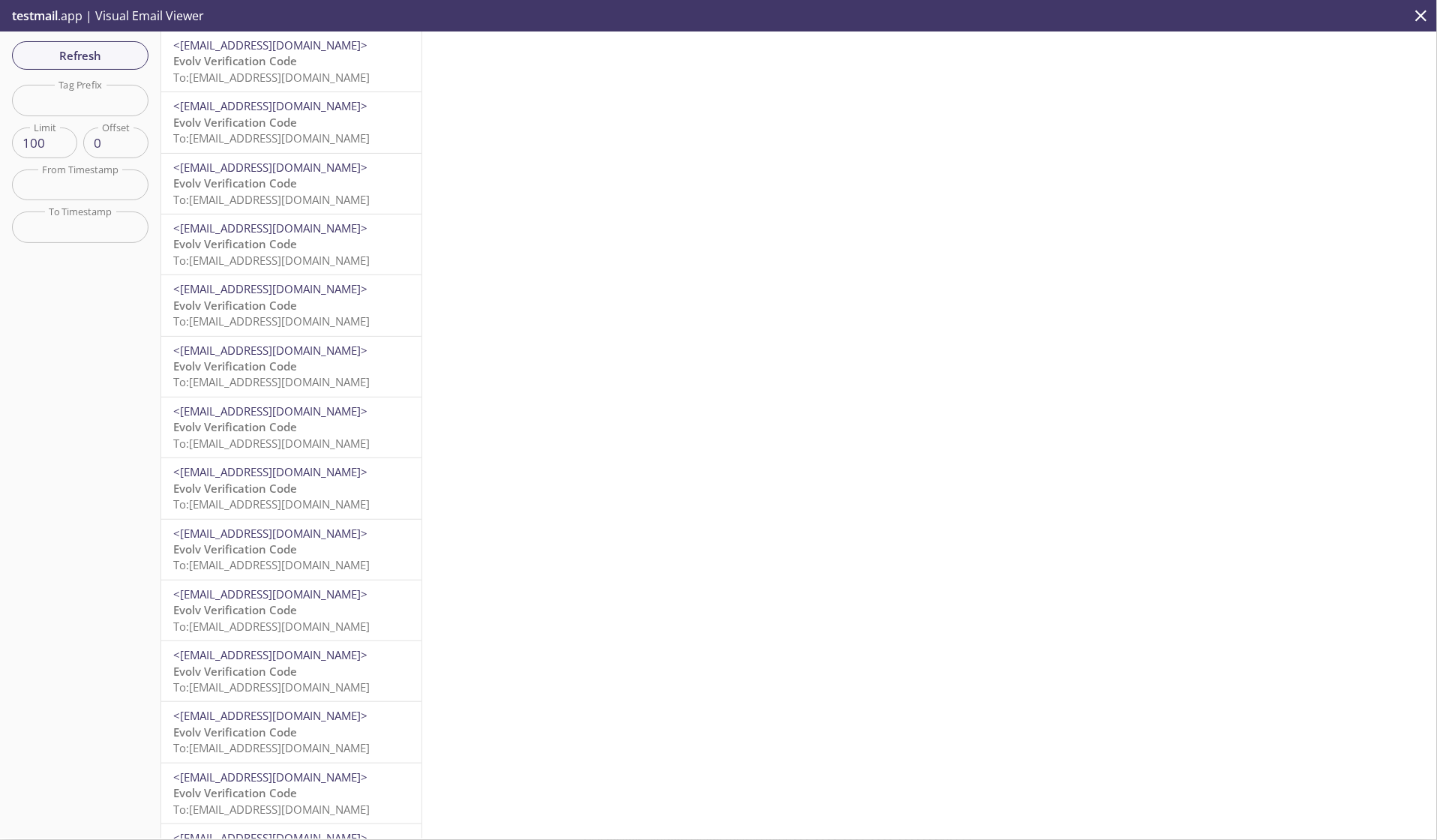
click at [223, 80] on span "To: [EMAIL_ADDRESS][DOMAIN_NAME]" at bounding box center [272, 78] width 197 height 15
